Goal: Find contact information: Find contact information

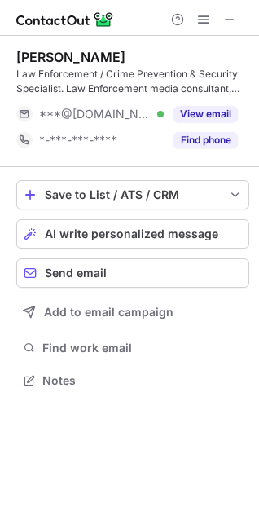
scroll to position [369, 259]
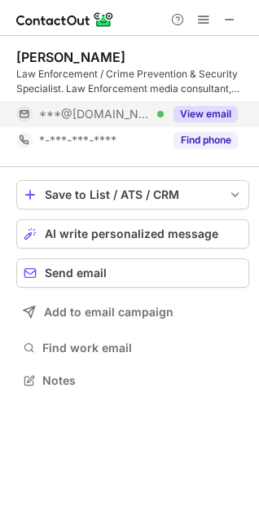
click at [216, 112] on button "View email" at bounding box center [205, 114] width 64 height 16
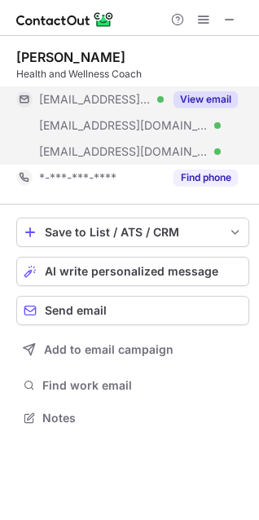
scroll to position [406, 259]
click at [217, 95] on button "View email" at bounding box center [205, 99] width 64 height 16
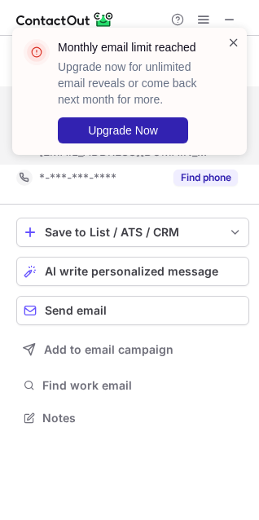
click at [232, 43] on span at bounding box center [233, 42] width 13 height 16
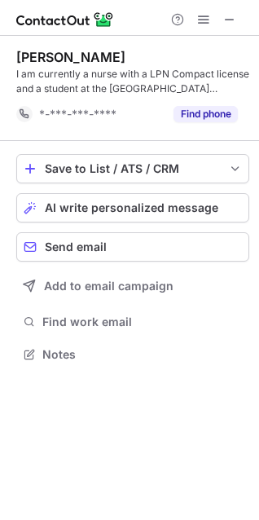
scroll to position [343, 259]
